Goal: Task Accomplishment & Management: Use online tool/utility

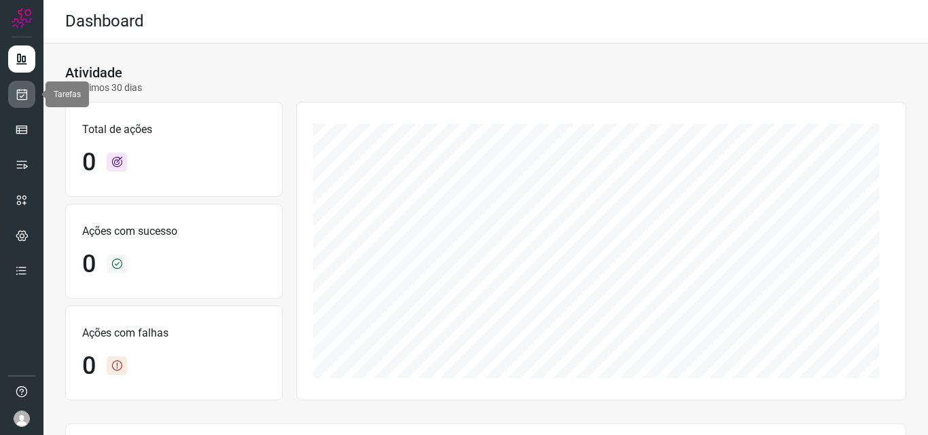
click at [19, 92] on icon at bounding box center [22, 95] width 14 height 14
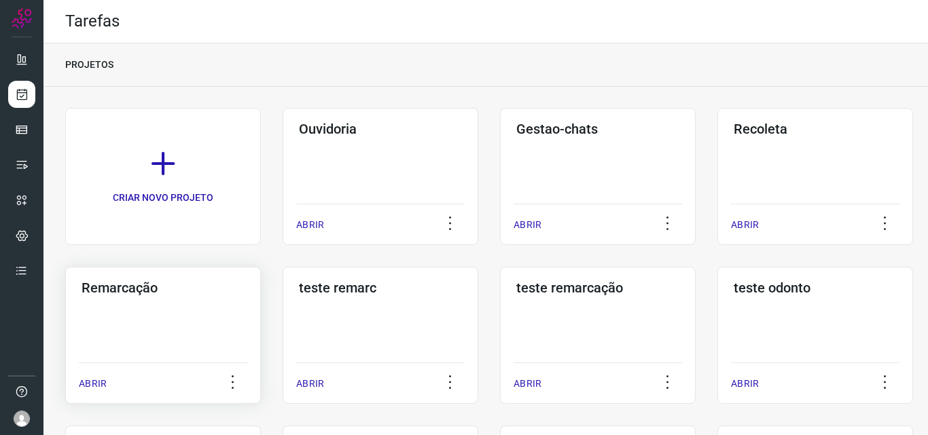
click at [200, 295] on h3 "Remarcação" at bounding box center [163, 288] width 163 height 16
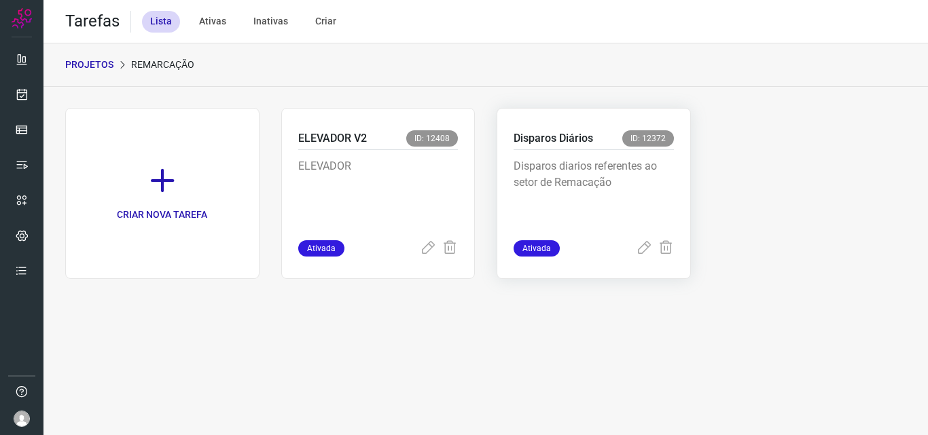
click at [626, 193] on p "Disparos diarios referentes ao setor de Remacação" at bounding box center [593, 192] width 160 height 68
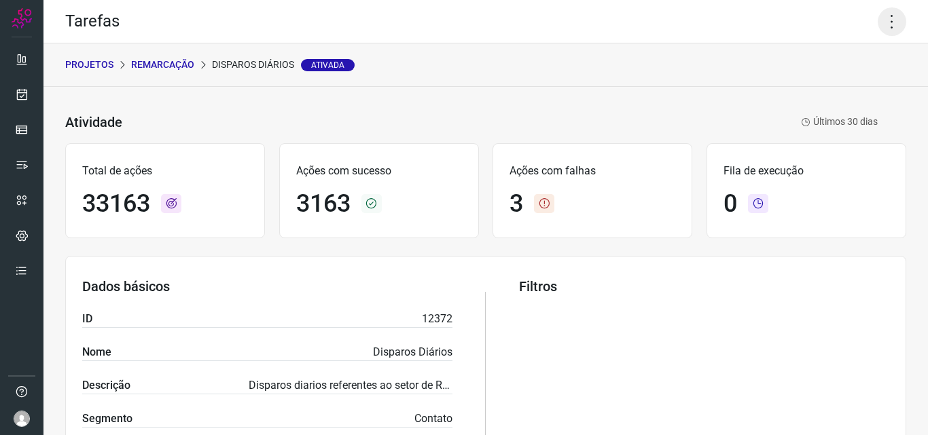
click at [887, 18] on icon at bounding box center [891, 21] width 29 height 29
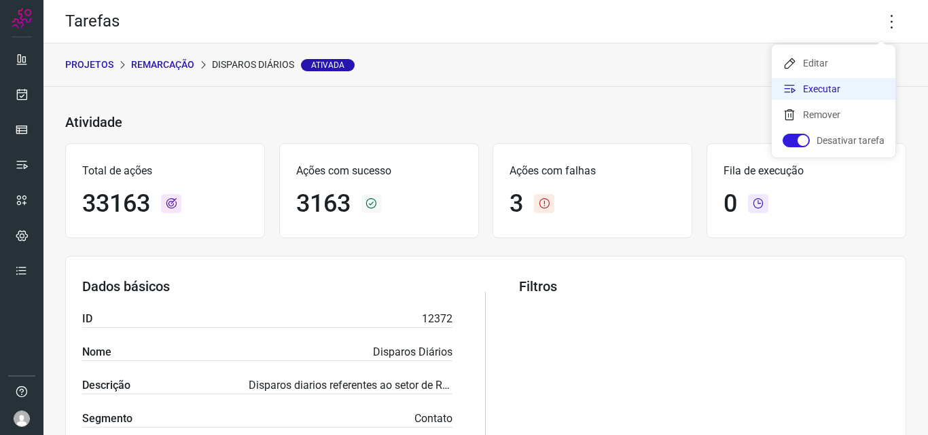
click at [837, 86] on li "Executar" at bounding box center [834, 89] width 124 height 22
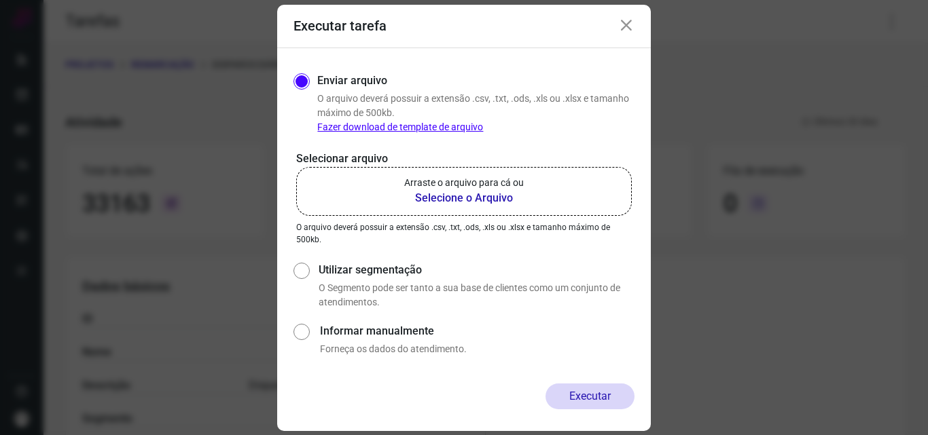
click at [436, 195] on b "Selecione o Arquivo" at bounding box center [464, 198] width 120 height 16
click at [0, 0] on input "Arraste o arquivo para cá ou Selecione o Arquivo" at bounding box center [0, 0] width 0 height 0
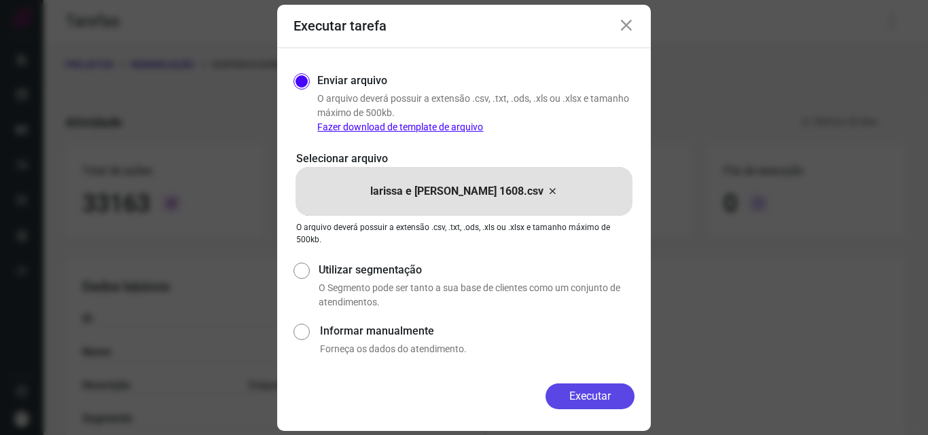
click at [588, 395] on button "Executar" at bounding box center [589, 397] width 89 height 26
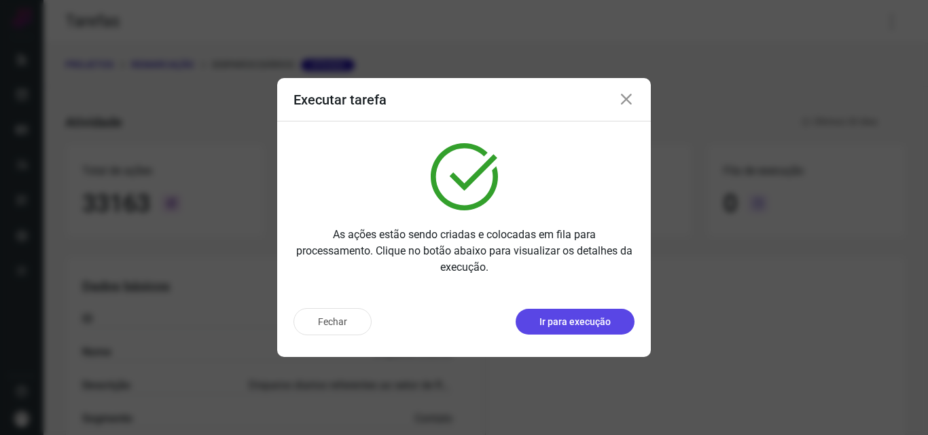
click at [567, 320] on p "Ir para execução" at bounding box center [574, 322] width 71 height 14
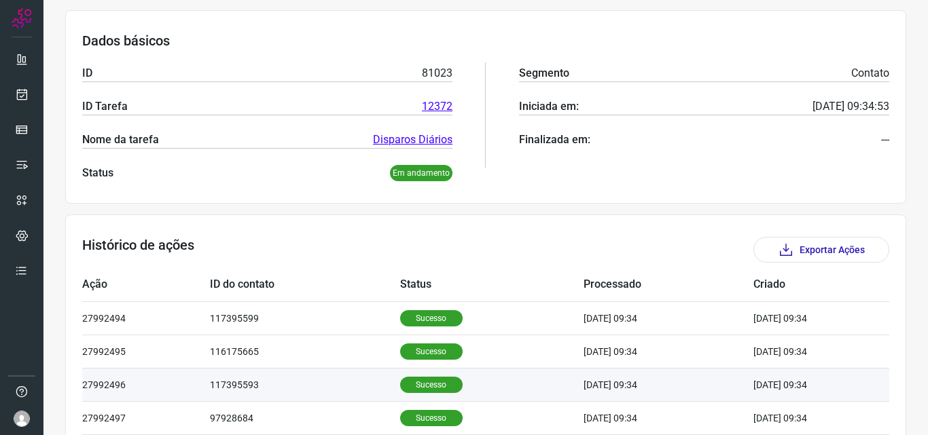
scroll to position [204, 0]
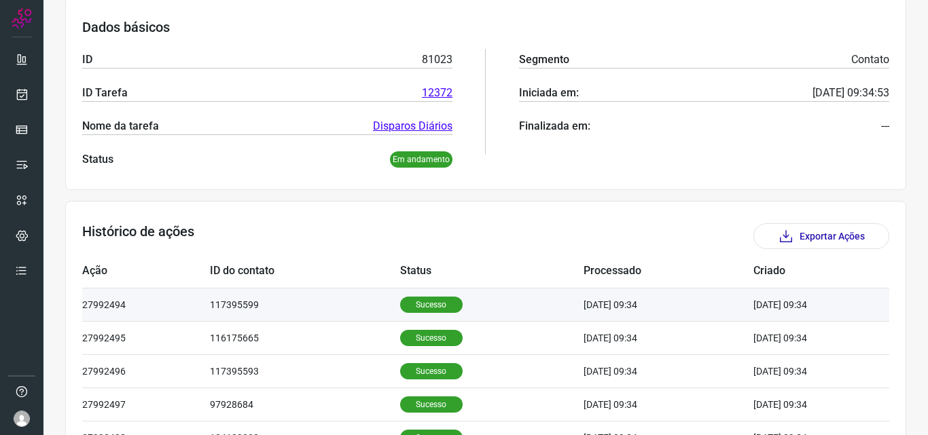
click at [429, 304] on p "Sucesso" at bounding box center [431, 305] width 62 height 16
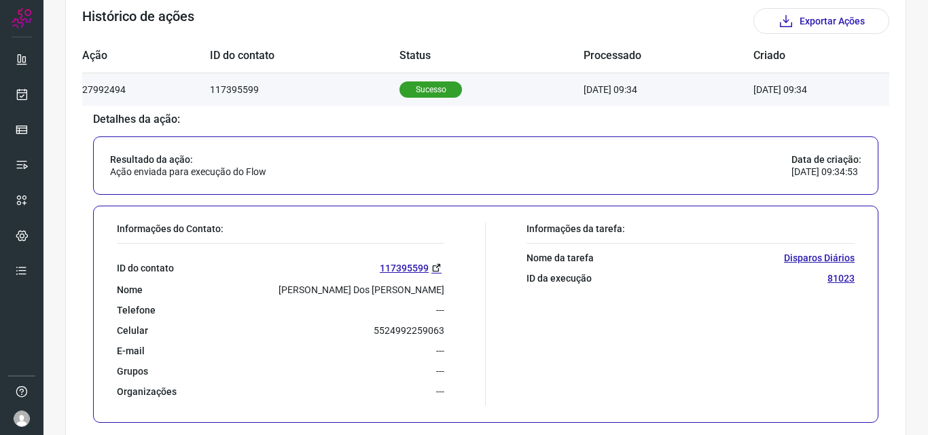
scroll to position [475, 0]
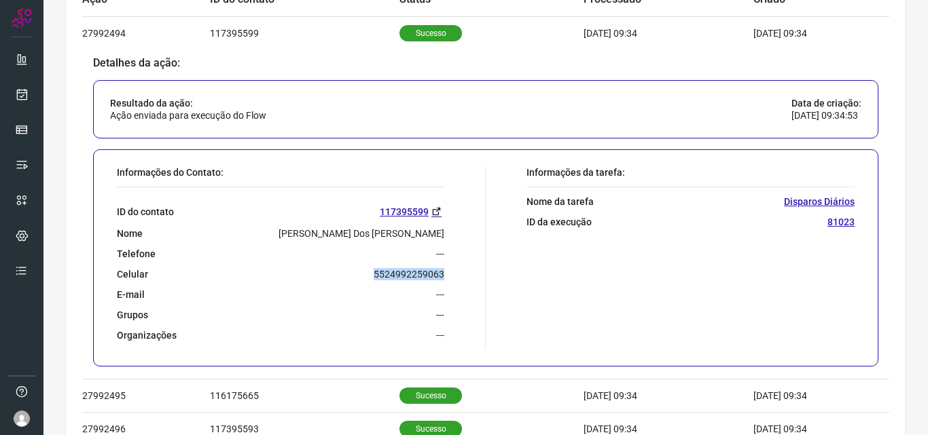
drag, startPoint x: 376, startPoint y: 275, endPoint x: 439, endPoint y: 276, distance: 63.2
click at [439, 276] on div "Informações do Contato: ID do contato 117395599 Nome Simone Dos Santos Francisc…" at bounding box center [298, 257] width 376 height 183
copy p "5524992259063"
click at [24, 95] on icon at bounding box center [22, 95] width 14 height 14
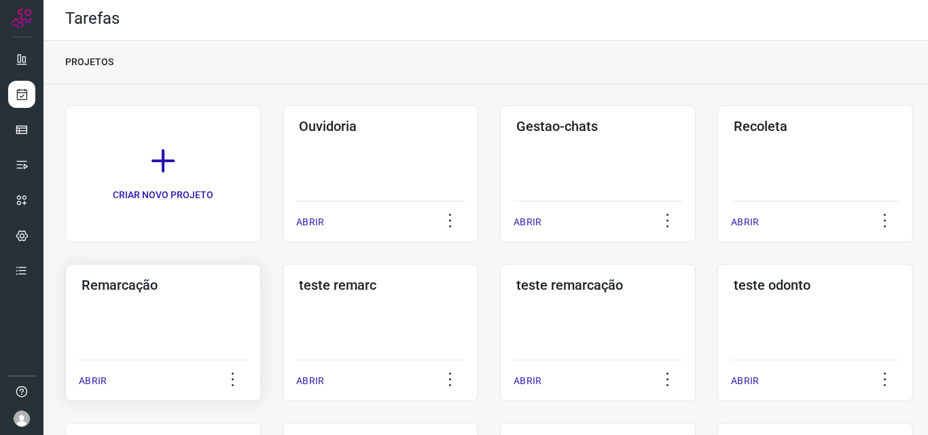
click at [283, 319] on div "Remarcação ABRIR" at bounding box center [381, 332] width 196 height 137
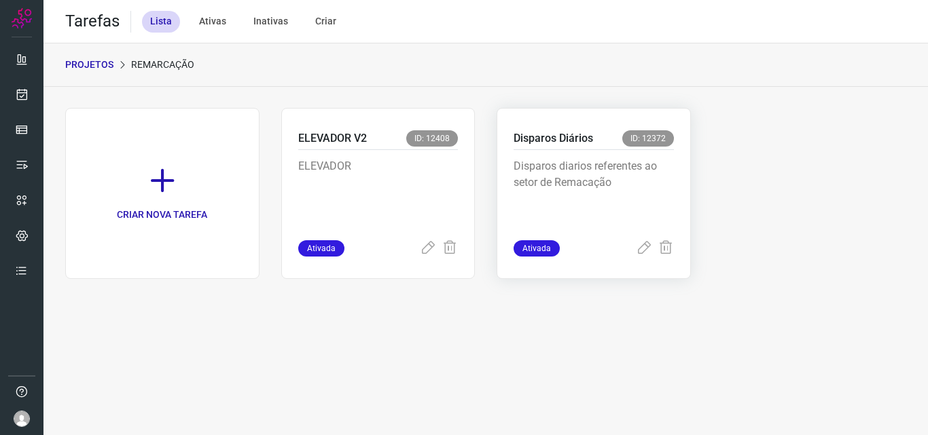
click at [520, 202] on p "Disparos diarios referentes ao setor de Remacação" at bounding box center [593, 192] width 160 height 68
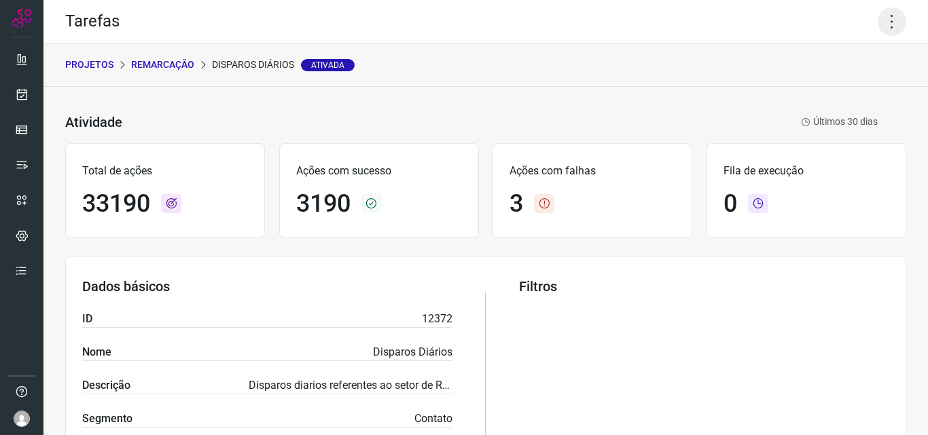
click at [877, 22] on icon at bounding box center [891, 21] width 29 height 29
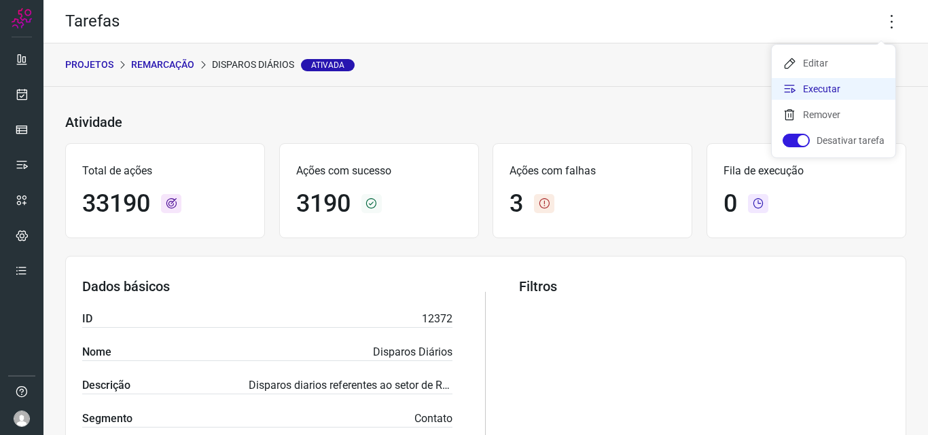
click at [847, 85] on li "Executar" at bounding box center [834, 89] width 124 height 22
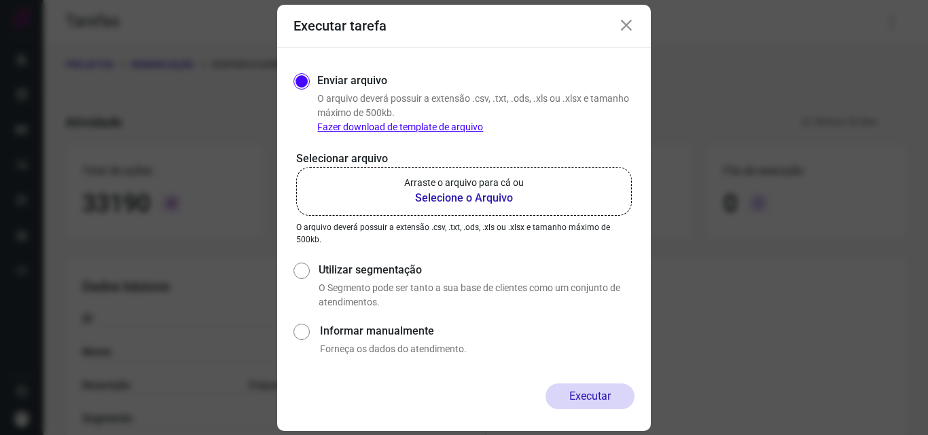
click at [479, 200] on b "Selecione o Arquivo" at bounding box center [464, 198] width 120 height 16
click at [0, 0] on input "Arraste o arquivo para cá ou Selecione o Arquivo" at bounding box center [0, 0] width 0 height 0
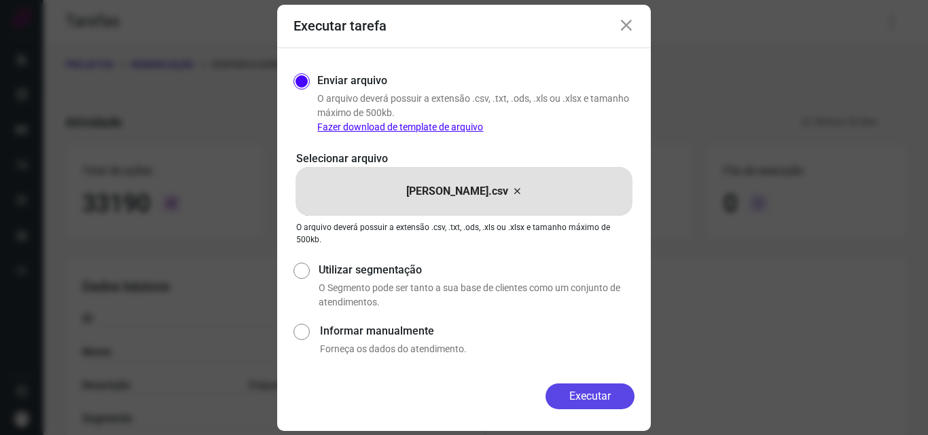
click at [582, 403] on button "Executar" at bounding box center [589, 397] width 89 height 26
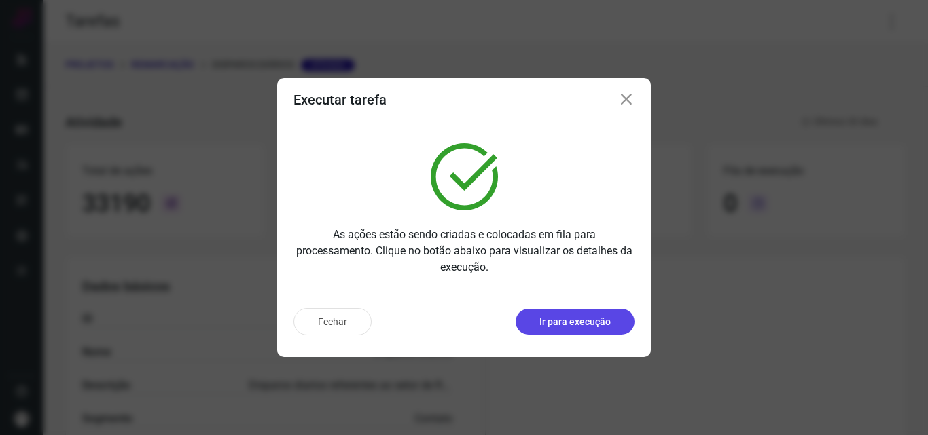
click at [586, 325] on p "Ir para execução" at bounding box center [574, 322] width 71 height 14
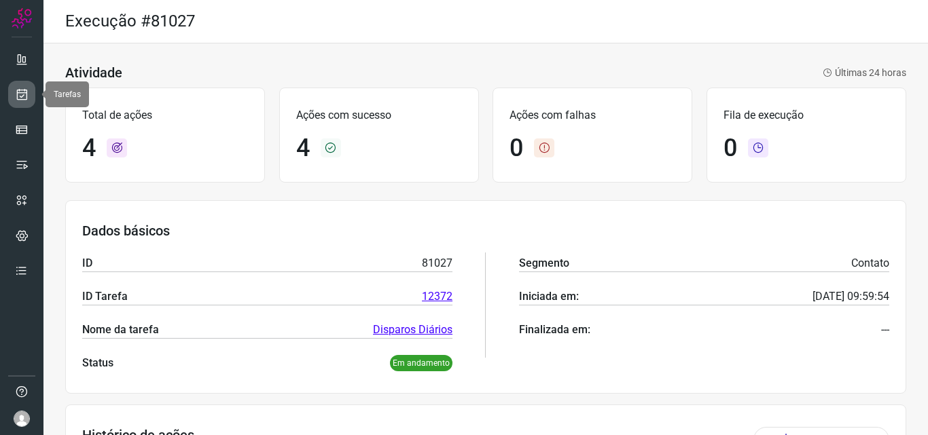
click at [29, 95] on link at bounding box center [21, 94] width 27 height 27
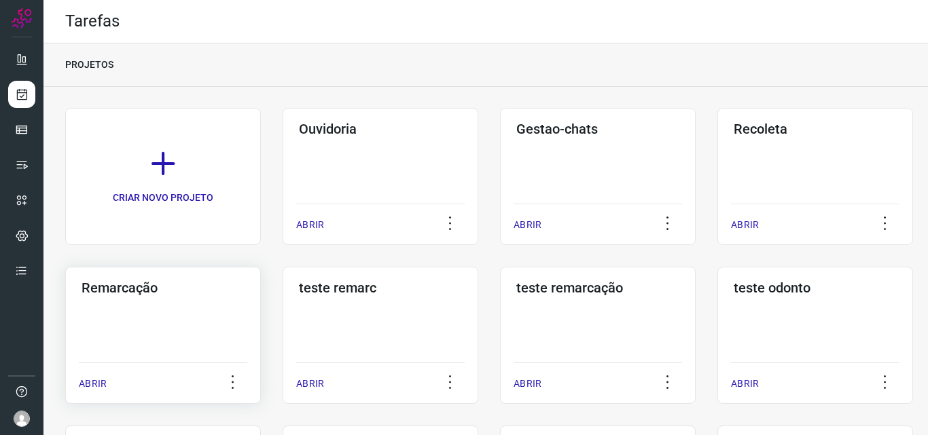
click at [283, 316] on div "Remarcação ABRIR" at bounding box center [381, 335] width 196 height 137
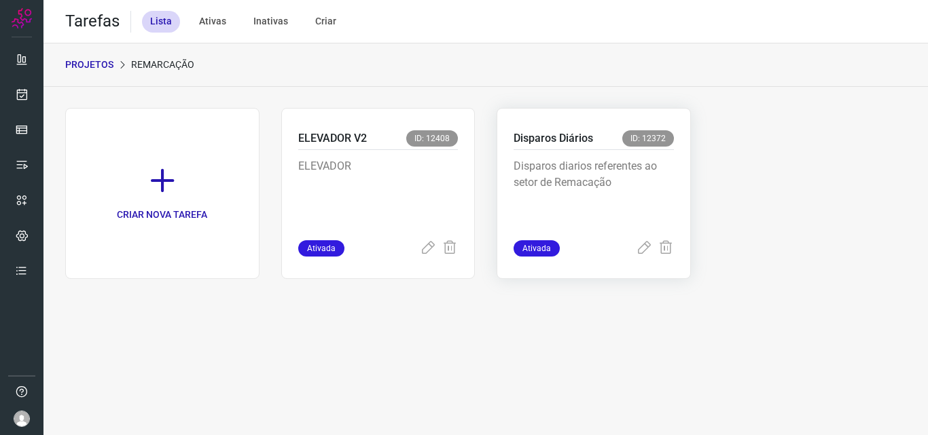
click at [552, 198] on p "Disparos diarios referentes ao setor de Remacação" at bounding box center [593, 192] width 160 height 68
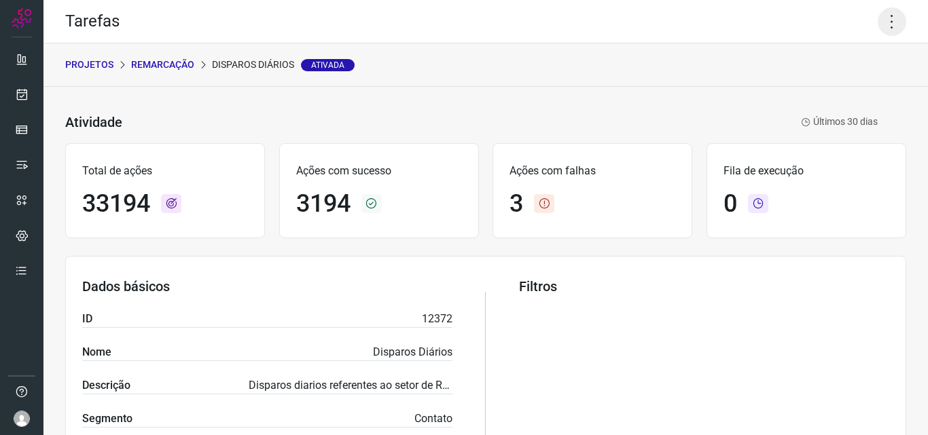
click at [884, 14] on icon at bounding box center [891, 21] width 29 height 29
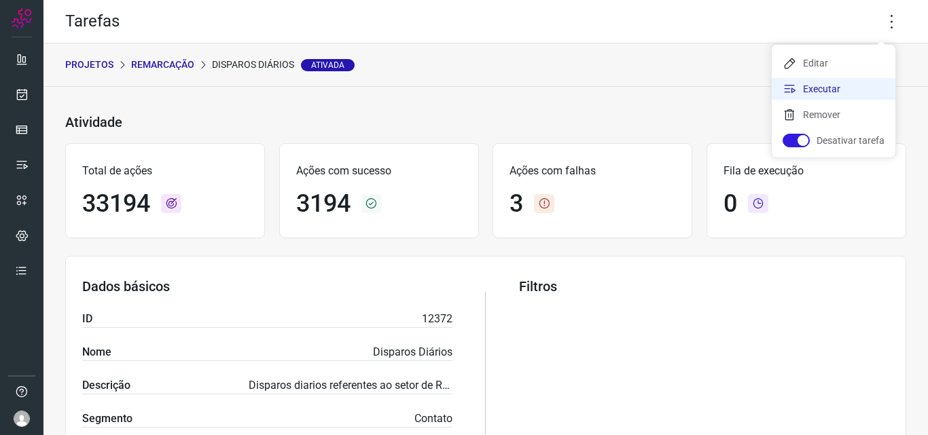
click at [814, 92] on li "Executar" at bounding box center [834, 89] width 124 height 22
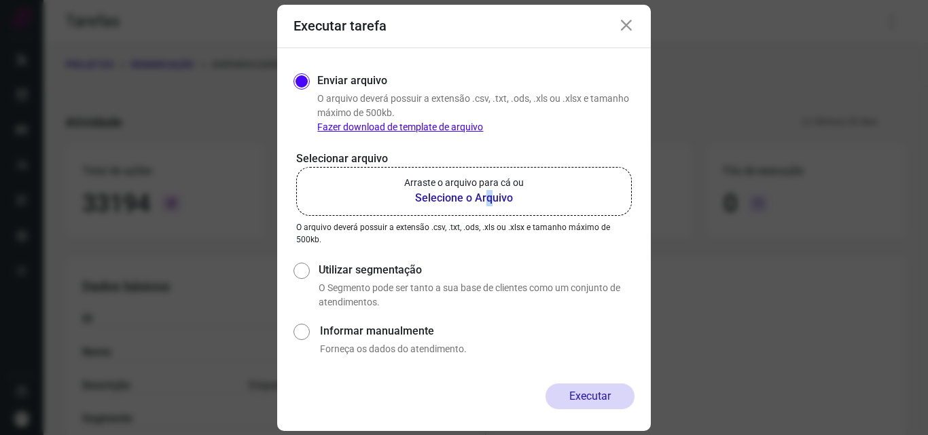
click at [488, 202] on b "Selecione o Arquivo" at bounding box center [464, 198] width 120 height 16
click at [475, 198] on b "Selecione o Arquivo" at bounding box center [464, 198] width 120 height 16
click at [0, 0] on input "Arraste o arquivo para cá ou Selecione o Arquivo" at bounding box center [0, 0] width 0 height 0
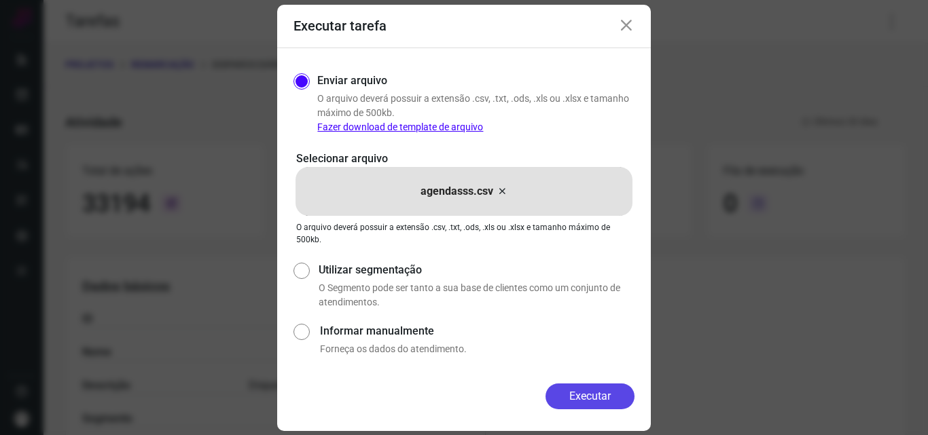
click at [602, 392] on button "Executar" at bounding box center [589, 397] width 89 height 26
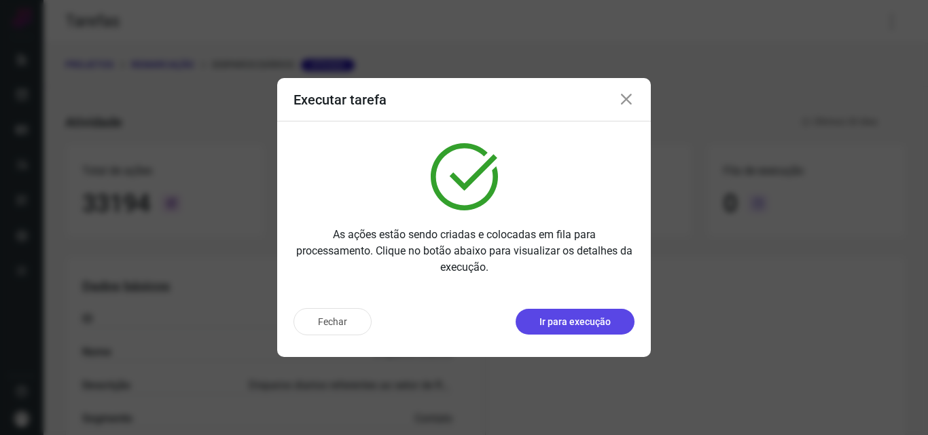
click at [582, 322] on p "Ir para execução" at bounding box center [574, 322] width 71 height 14
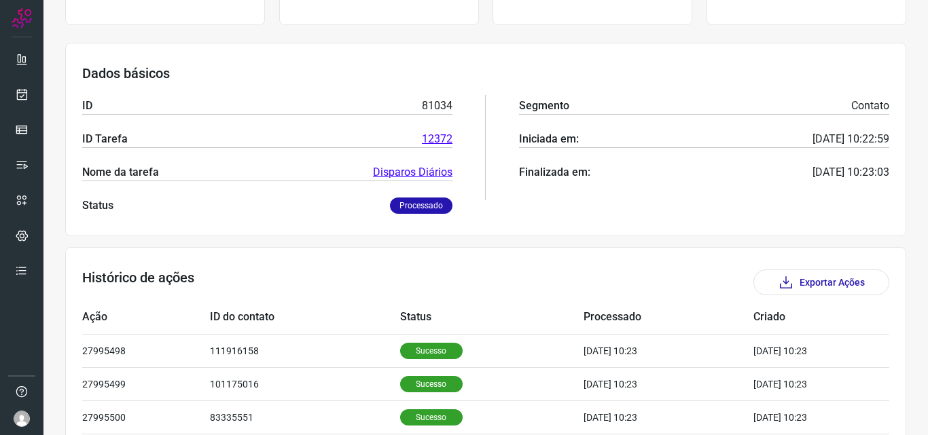
scroll to position [204, 0]
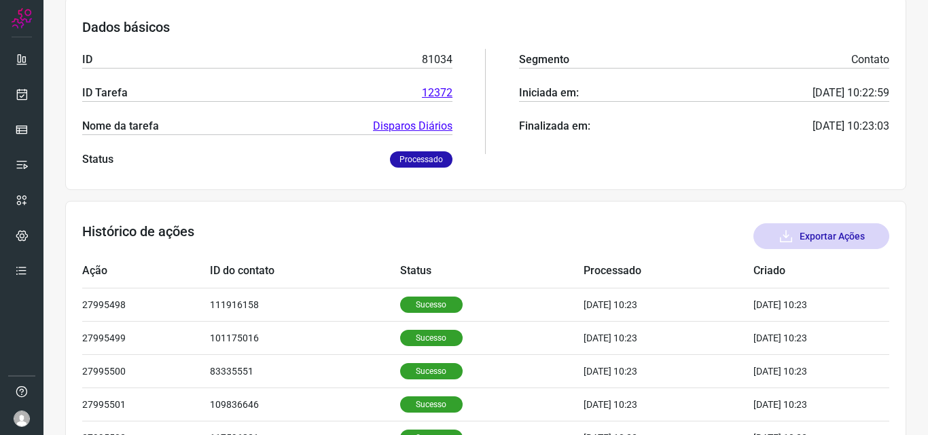
click at [831, 240] on button "Exportar Ações" at bounding box center [821, 236] width 136 height 26
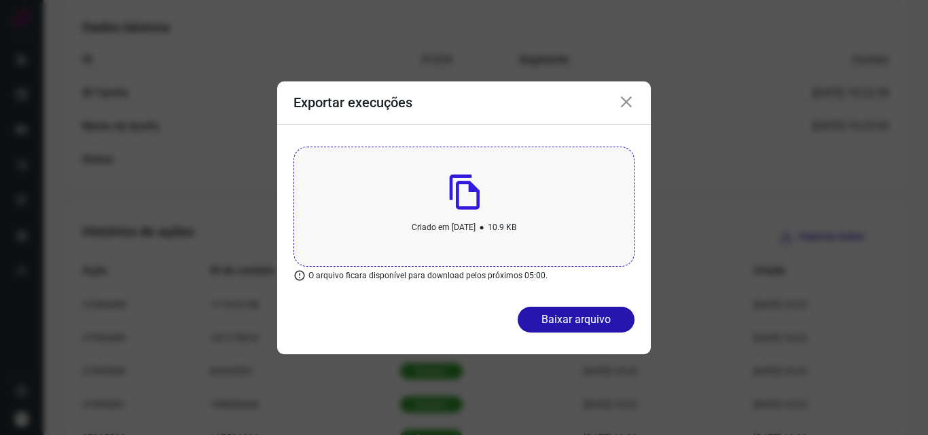
click at [562, 304] on div "Criado em 15 de August, 2025 • 10.9 KB O arquivo ficara disponível para downloa…" at bounding box center [464, 216] width 374 height 182
click at [559, 324] on button "Baixar arquivo" at bounding box center [576, 320] width 117 height 26
click at [625, 101] on icon at bounding box center [626, 102] width 16 height 16
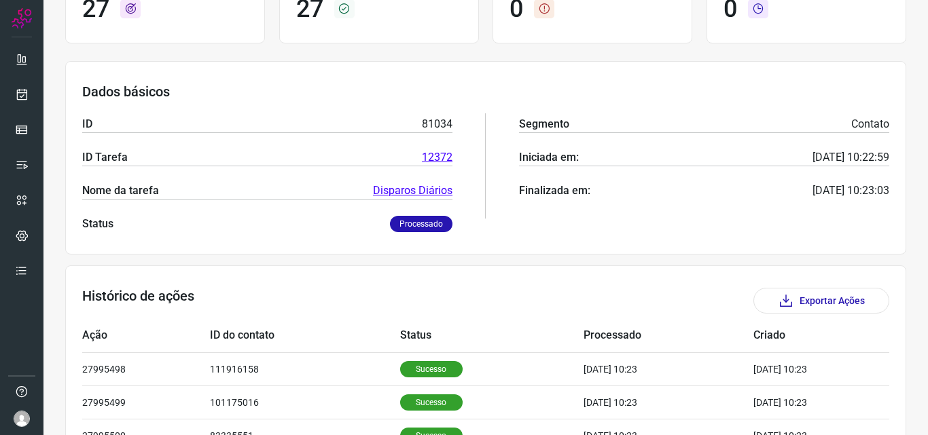
scroll to position [0, 0]
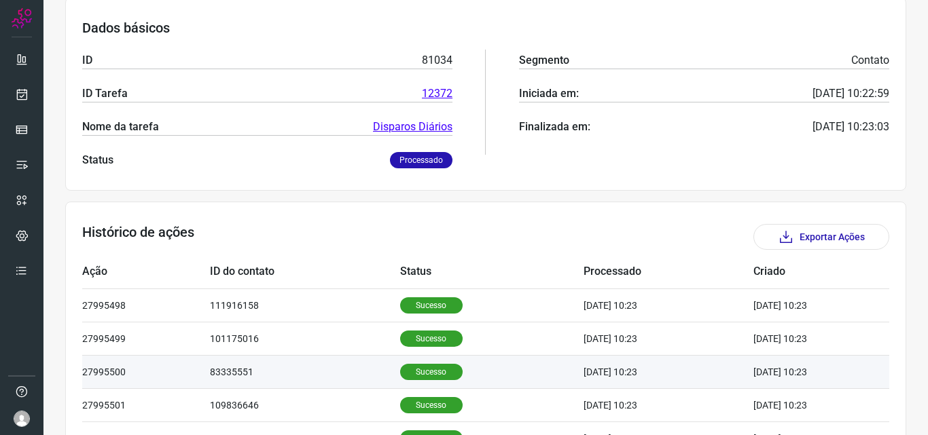
scroll to position [204, 0]
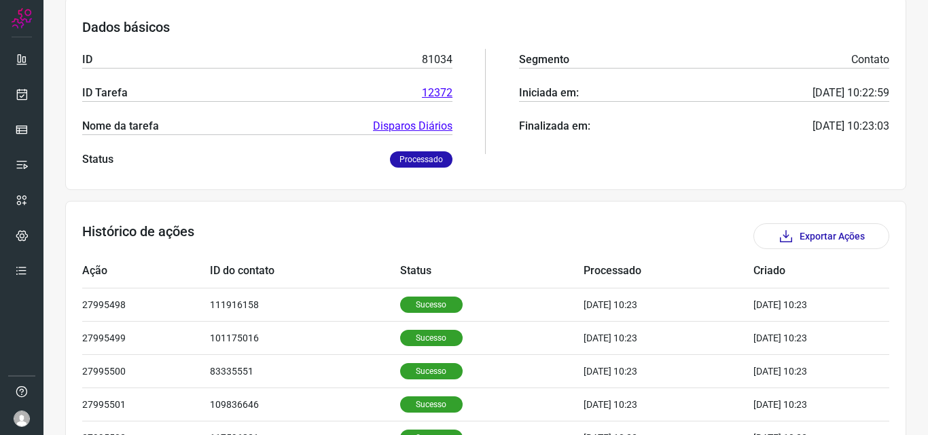
click at [422, 153] on p "Processado" at bounding box center [421, 159] width 62 height 16
click at [835, 238] on button "Exportar Ações" at bounding box center [821, 236] width 136 height 26
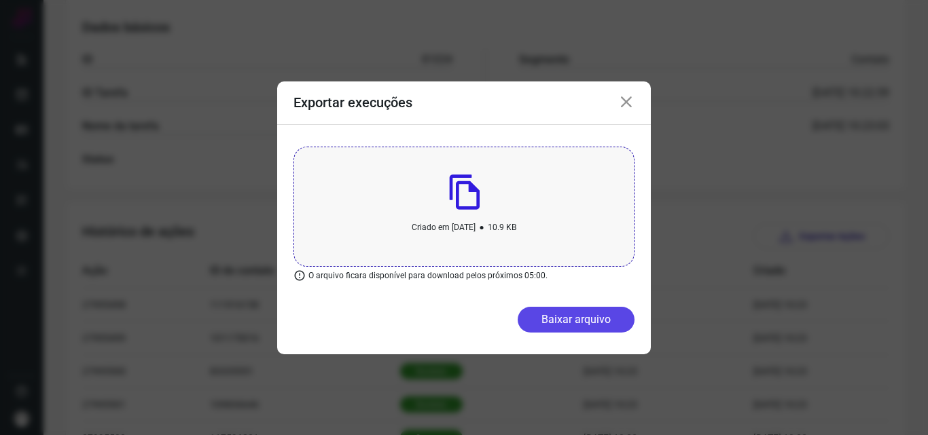
click at [580, 326] on button "Baixar arquivo" at bounding box center [576, 320] width 117 height 26
click at [634, 103] on div "Exportar execuções" at bounding box center [464, 103] width 374 height 43
click at [628, 103] on icon at bounding box center [626, 102] width 16 height 16
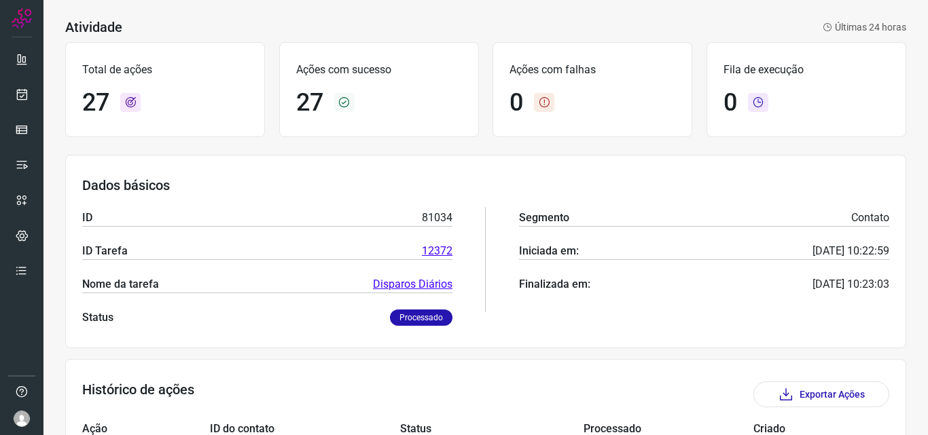
scroll to position [0, 0]
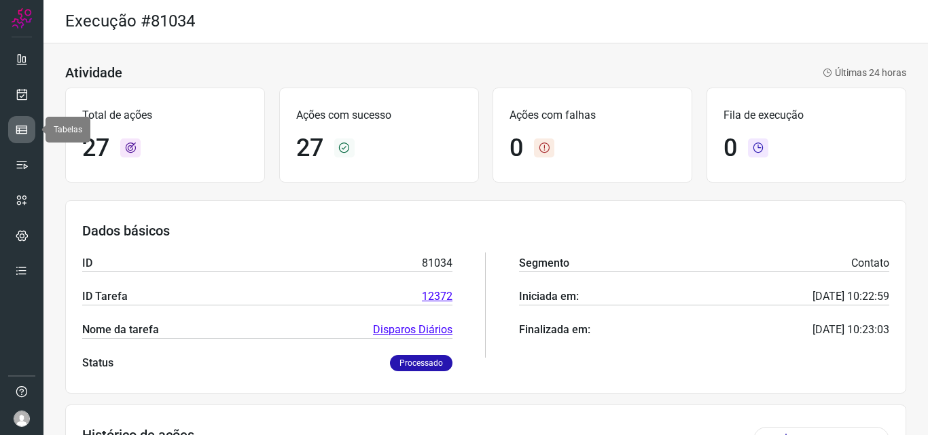
click at [21, 134] on icon at bounding box center [22, 130] width 14 height 14
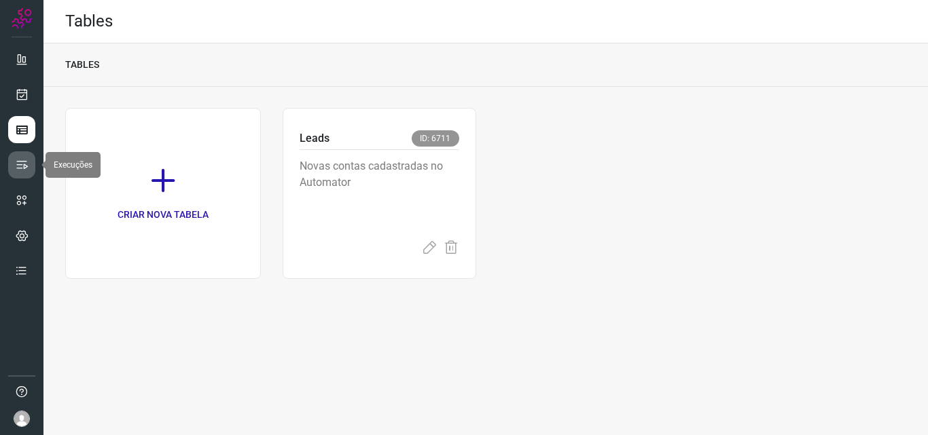
click at [14, 163] on link at bounding box center [21, 164] width 27 height 27
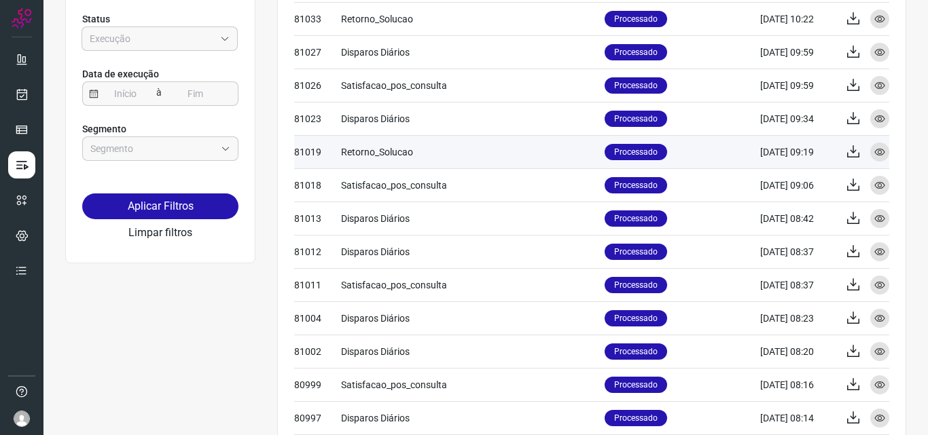
scroll to position [54, 0]
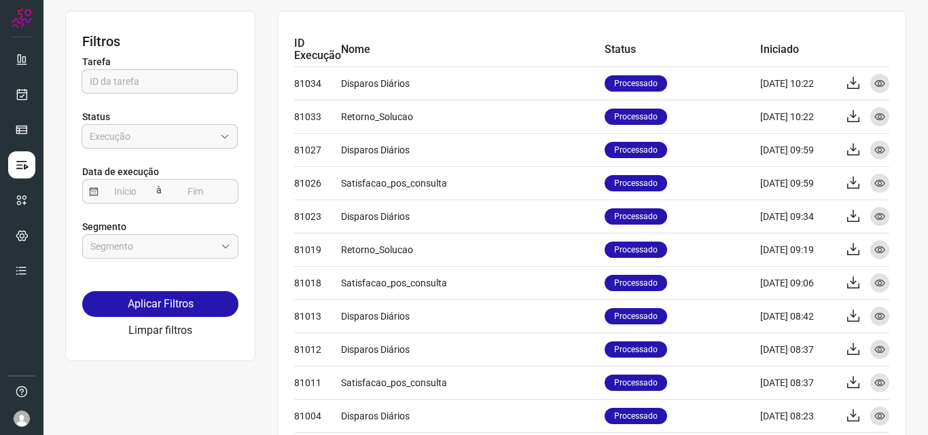
click at [211, 234] on p "Segmento" at bounding box center [160, 227] width 156 height 14
click at [210, 252] on input "text" at bounding box center [152, 246] width 125 height 23
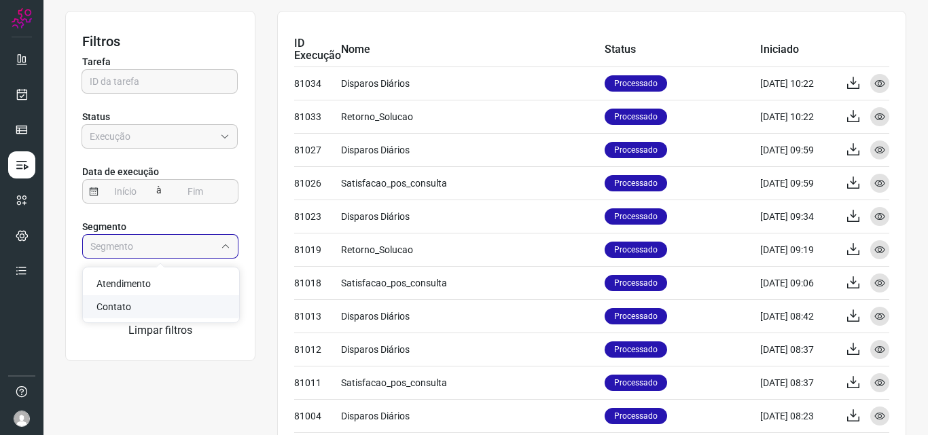
click at [173, 306] on li "Contato" at bounding box center [161, 306] width 156 height 23
type input "Contato"
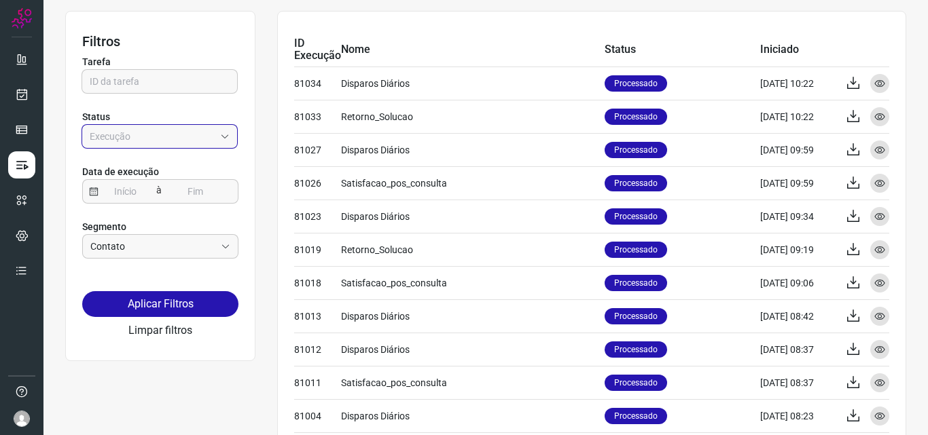
click at [198, 144] on input "Empresa:" at bounding box center [152, 136] width 125 height 23
click at [157, 252] on li "Com falha" at bounding box center [160, 243] width 156 height 23
type input "Com falha"
click at [135, 196] on input at bounding box center [125, 191] width 54 height 23
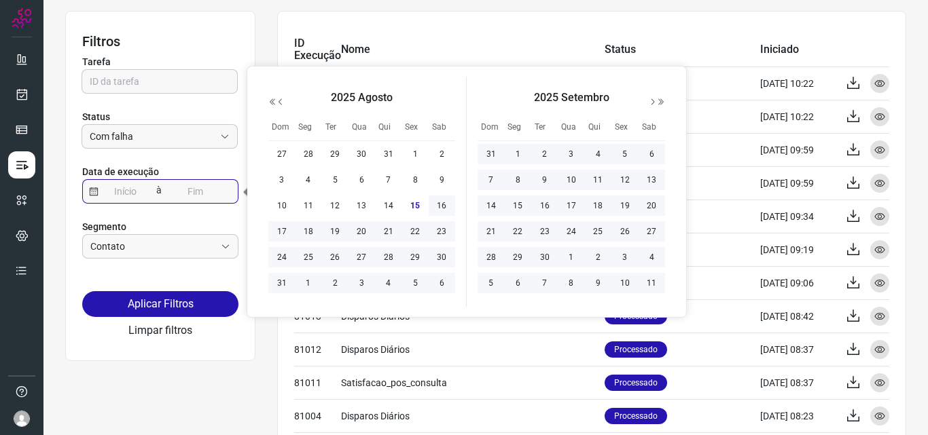
click at [413, 206] on span "15" at bounding box center [415, 206] width 16 height 16
click at [414, 204] on span "15" at bounding box center [415, 206] width 16 height 16
type input "[DATE]"
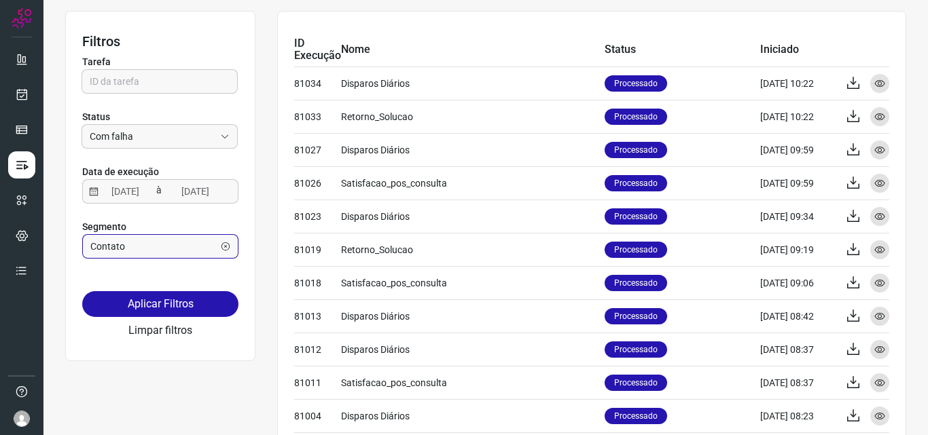
click at [209, 256] on input "Contato" at bounding box center [152, 246] width 125 height 23
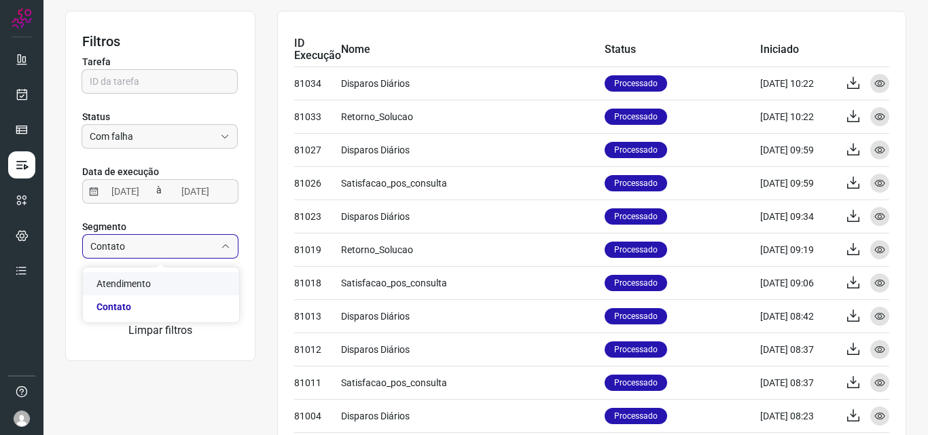
click at [196, 280] on li "Atendimento" at bounding box center [161, 283] width 156 height 23
type input "Atendimento"
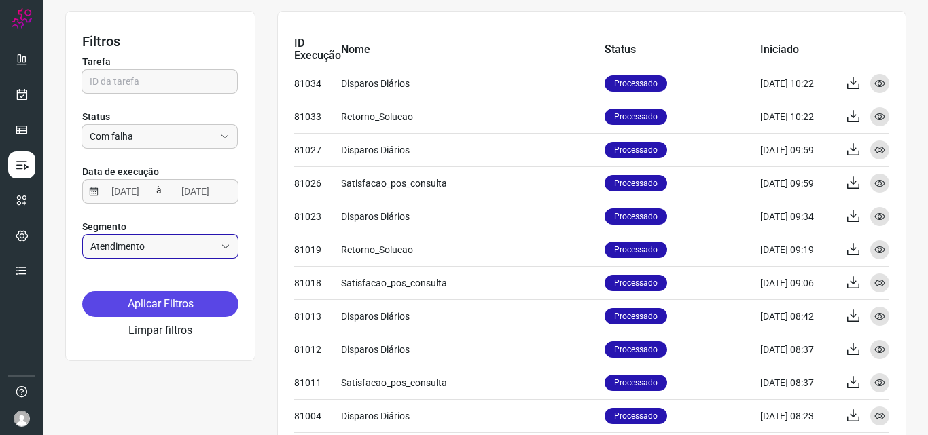
click at [192, 297] on button "Aplicar Filtros" at bounding box center [160, 304] width 156 height 26
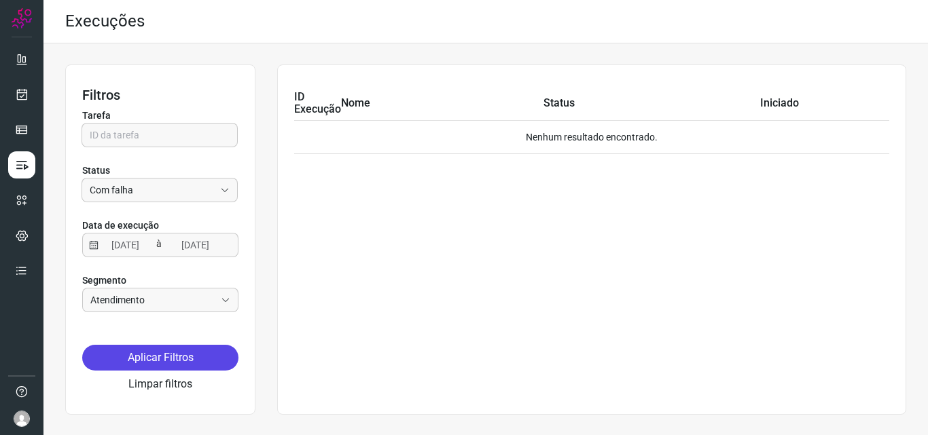
click at [173, 357] on button "Aplicar Filtros" at bounding box center [160, 358] width 156 height 26
click at [173, 140] on input "text" at bounding box center [160, 135] width 140 height 23
click at [136, 380] on button "Limpar filtros" at bounding box center [160, 384] width 64 height 16
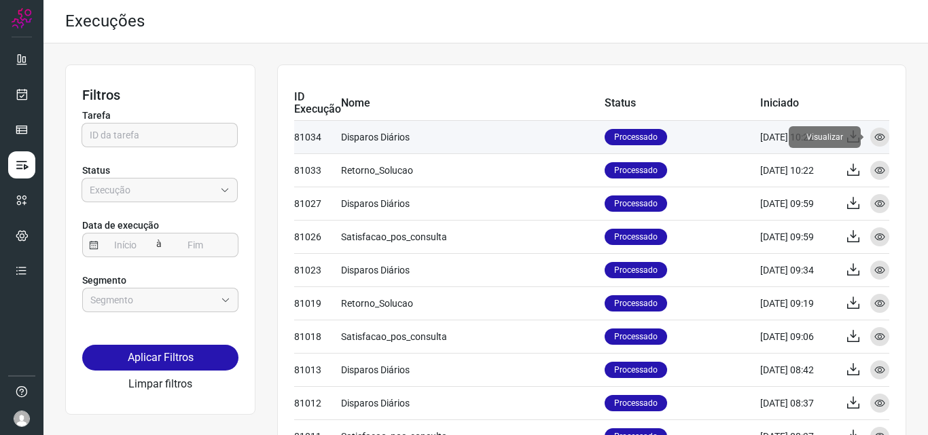
click at [874, 137] on icon at bounding box center [879, 137] width 11 height 11
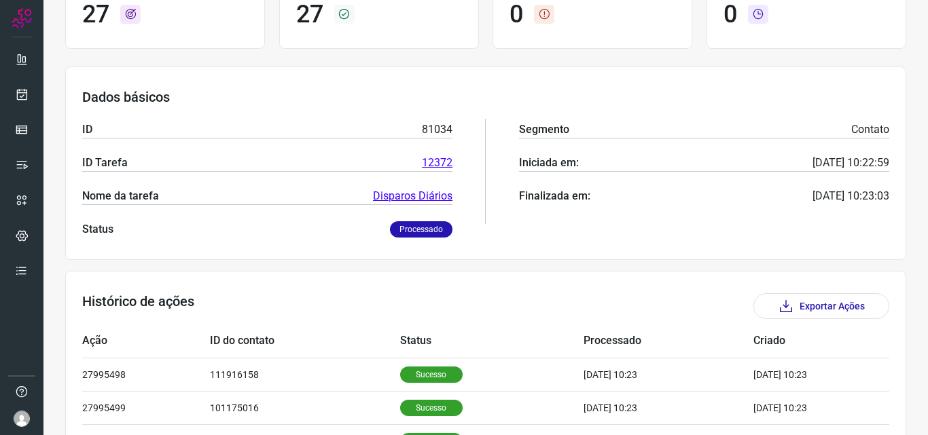
scroll to position [272, 0]
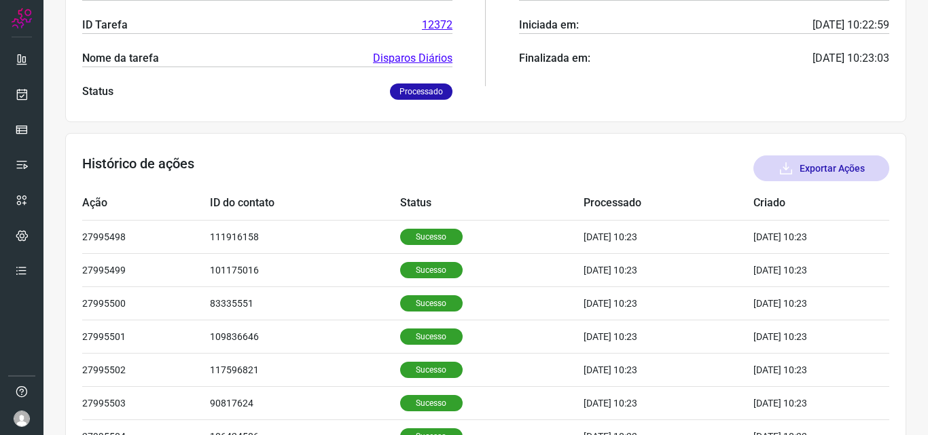
click at [814, 164] on button "Exportar Ações" at bounding box center [821, 169] width 136 height 26
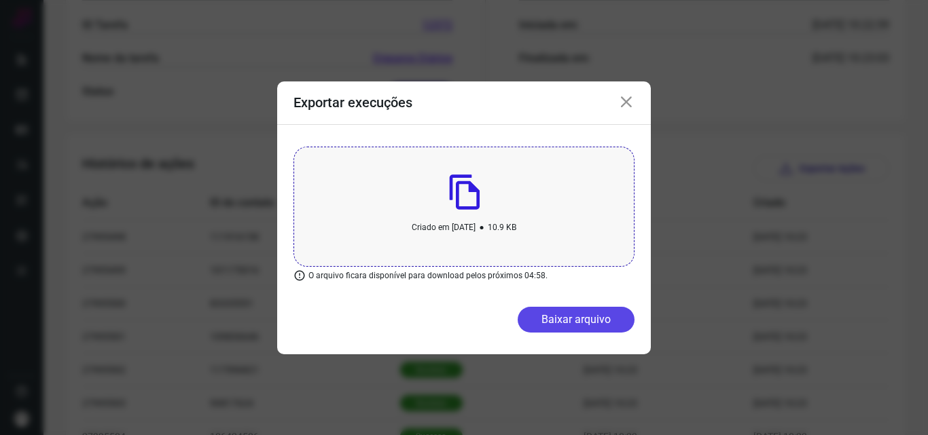
click at [575, 316] on button "Baixar arquivo" at bounding box center [576, 320] width 117 height 26
click at [563, 319] on button "Baixar arquivo" at bounding box center [576, 320] width 117 height 26
click at [624, 101] on icon at bounding box center [626, 102] width 16 height 16
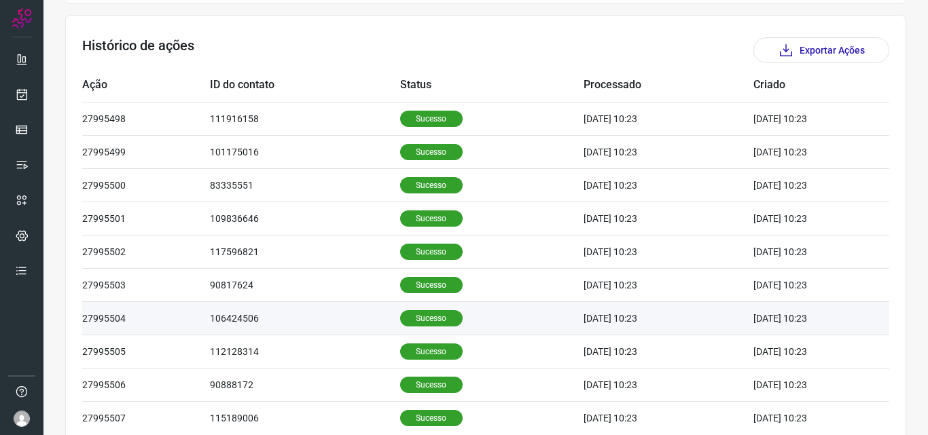
scroll to position [458, 0]
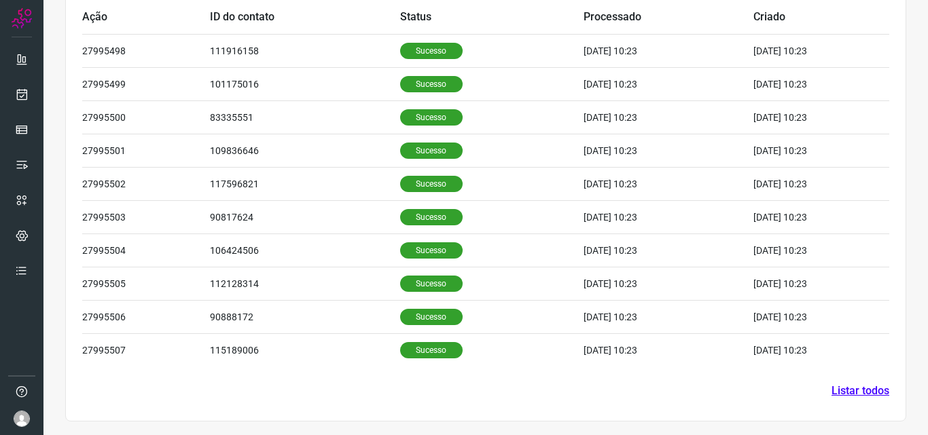
click at [854, 389] on link "Listar todos" at bounding box center [860, 391] width 58 height 16
